Goal: Find specific page/section: Find specific page/section

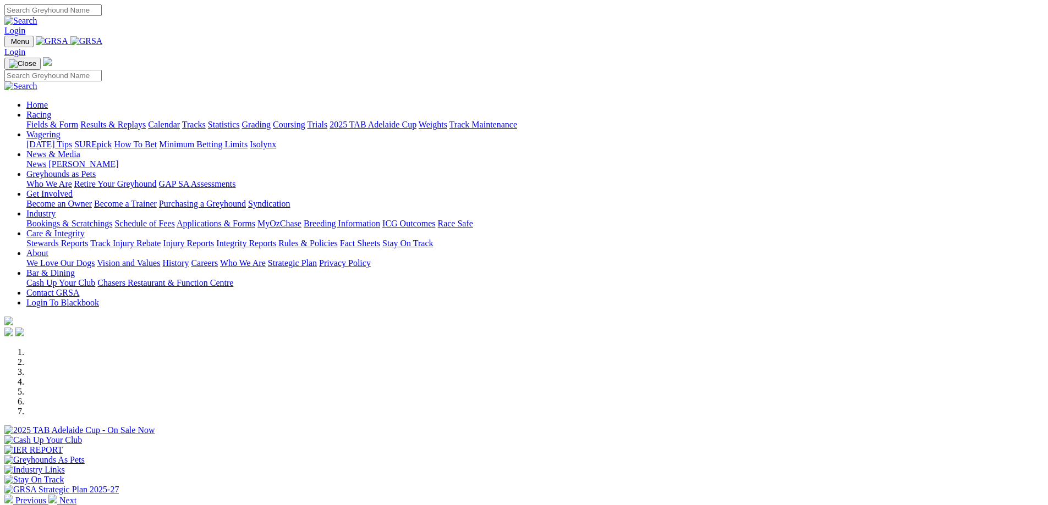
scroll to position [165, 0]
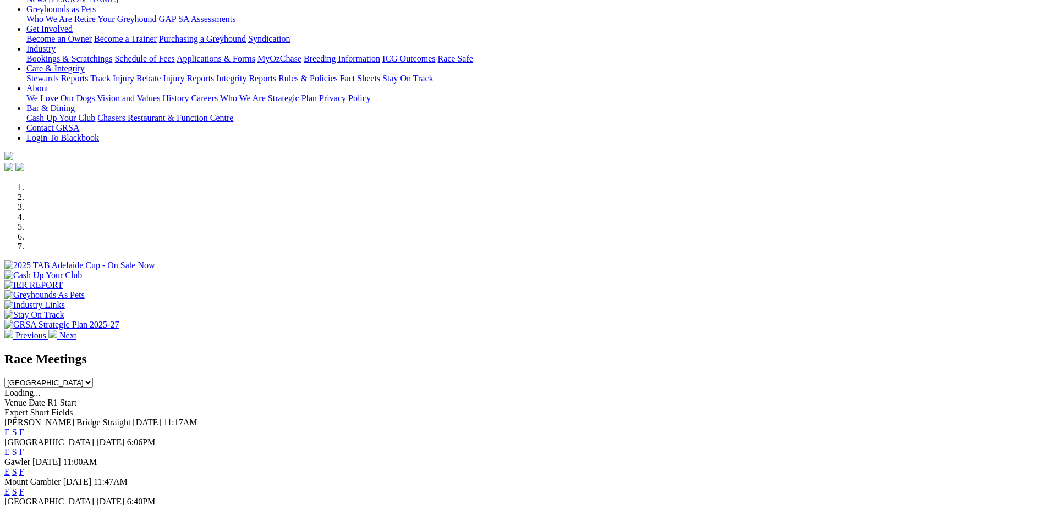
click at [24, 428] on link "F" at bounding box center [21, 432] width 5 height 9
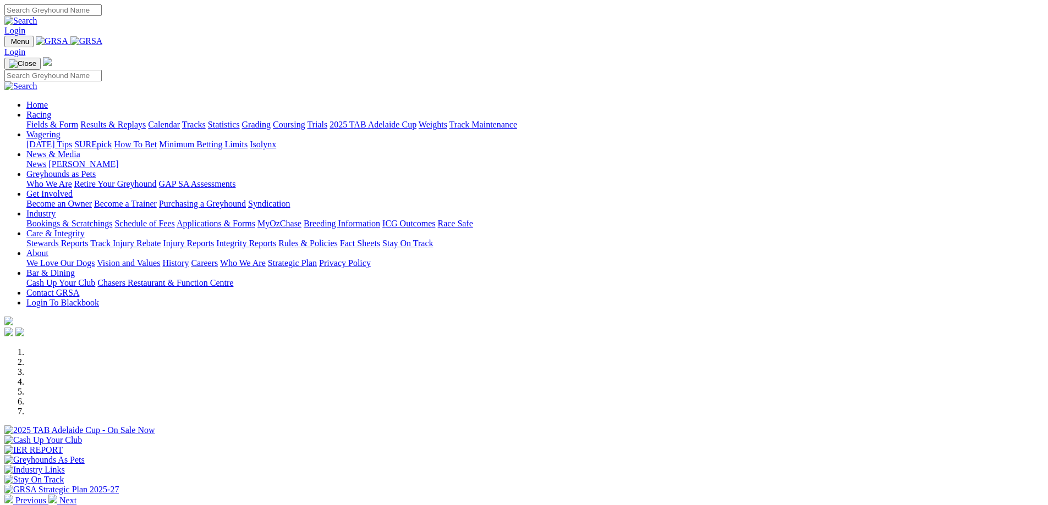
click at [271, 120] on link "Grading" at bounding box center [256, 124] width 29 height 9
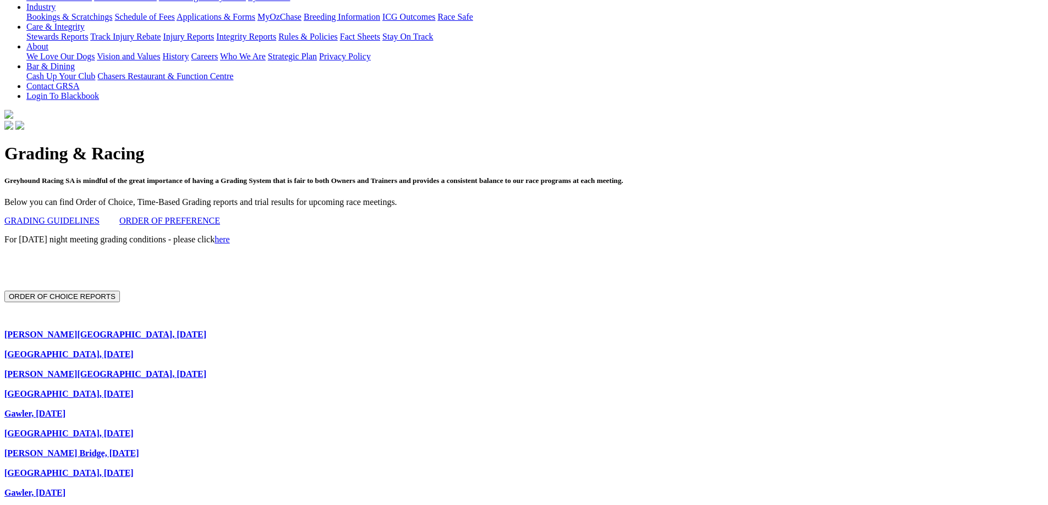
scroll to position [220, 0]
